Goal: Transaction & Acquisition: Purchase product/service

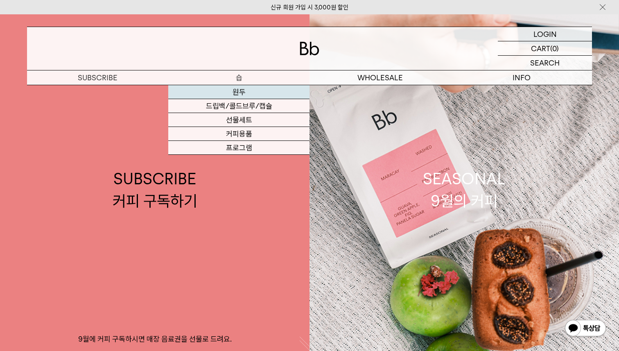
click at [232, 94] on link "원두" at bounding box center [238, 92] width 141 height 14
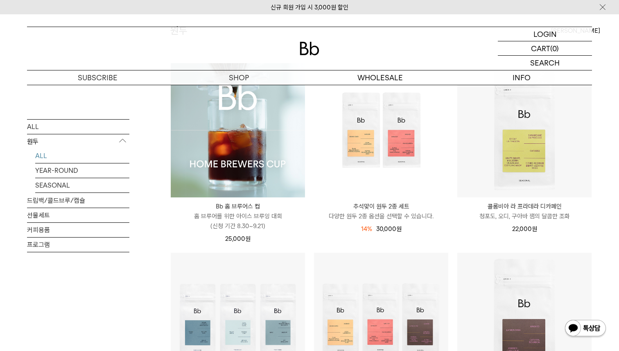
scroll to position [125, 0]
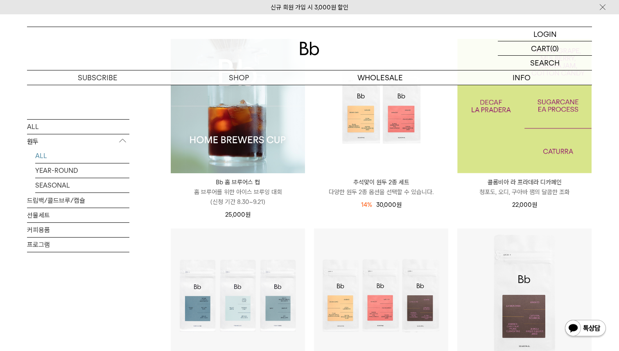
click at [491, 166] on img at bounding box center [524, 106] width 134 height 134
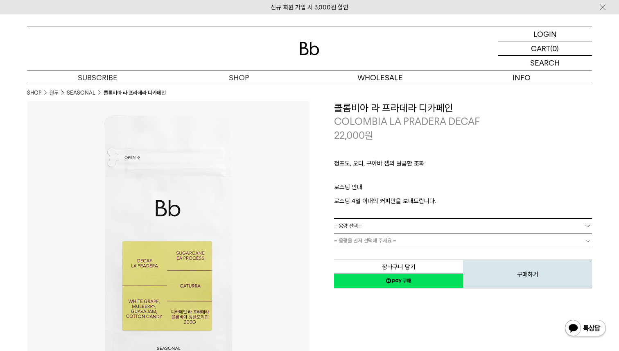
click at [422, 161] on p "청포도, 오디, 구아바 잼의 달콤한 조화" at bounding box center [463, 165] width 258 height 14
drag, startPoint x: 457, startPoint y: 108, endPoint x: 336, endPoint y: 105, distance: 120.3
click at [336, 105] on h3 "콜롬비아 라 프라데라 디카페인" at bounding box center [463, 108] width 258 height 14
copy h3 "콜롬비아 라 프라데라 디카페인"
